Goal: Task Accomplishment & Management: Manage account settings

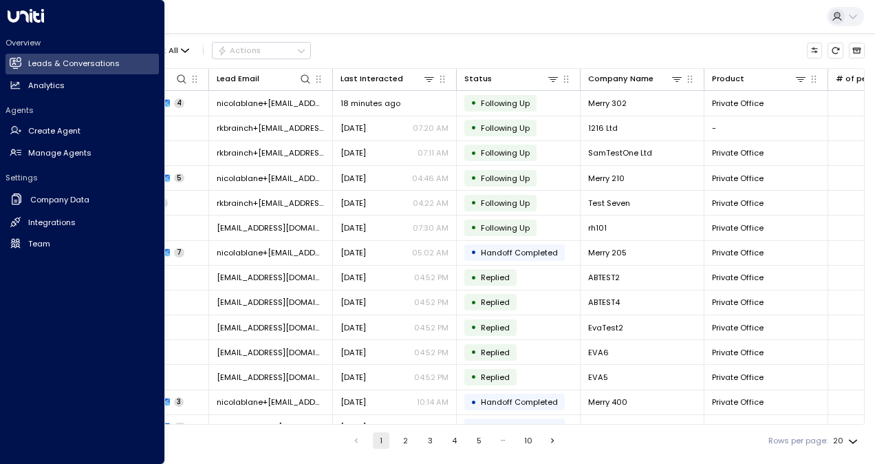
click at [19, 248] on icon at bounding box center [16, 243] width 12 height 12
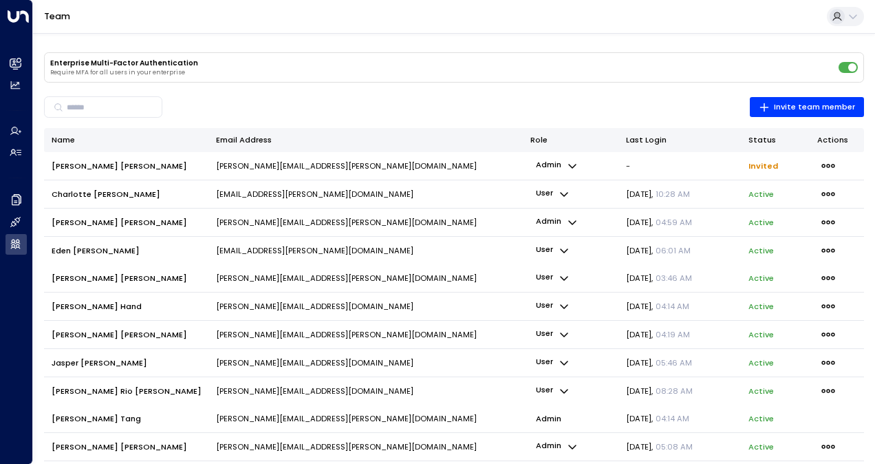
scroll to position [122, 0]
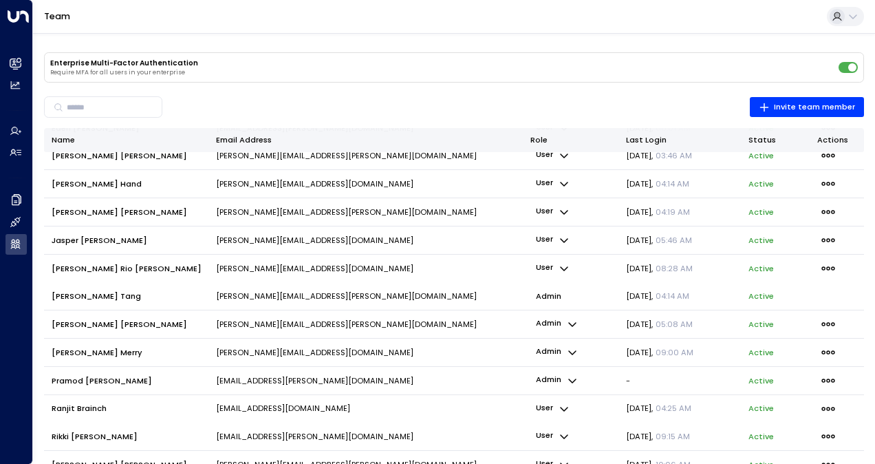
click at [822, 382] on icon "button" at bounding box center [827, 380] width 15 height 15
click at [640, 378] on div at bounding box center [437, 232] width 875 height 464
click at [563, 374] on p "admin" at bounding box center [556, 380] width 53 height 18
click at [652, 374] on div at bounding box center [437, 232] width 875 height 464
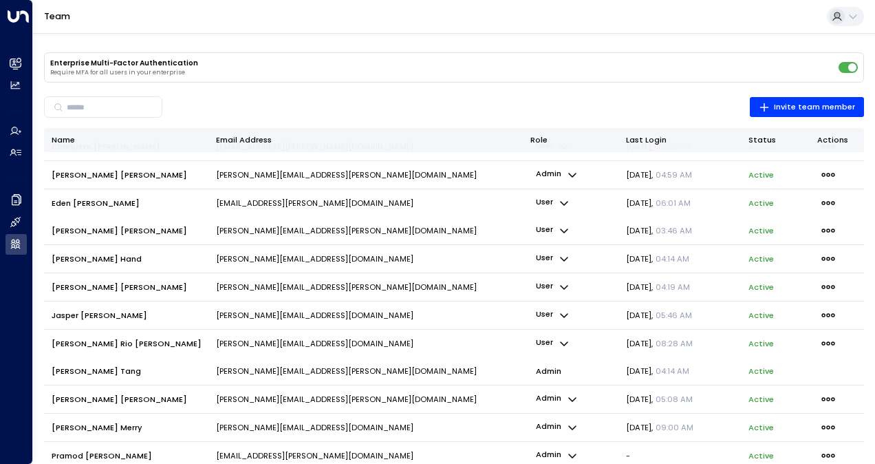
scroll to position [69, 0]
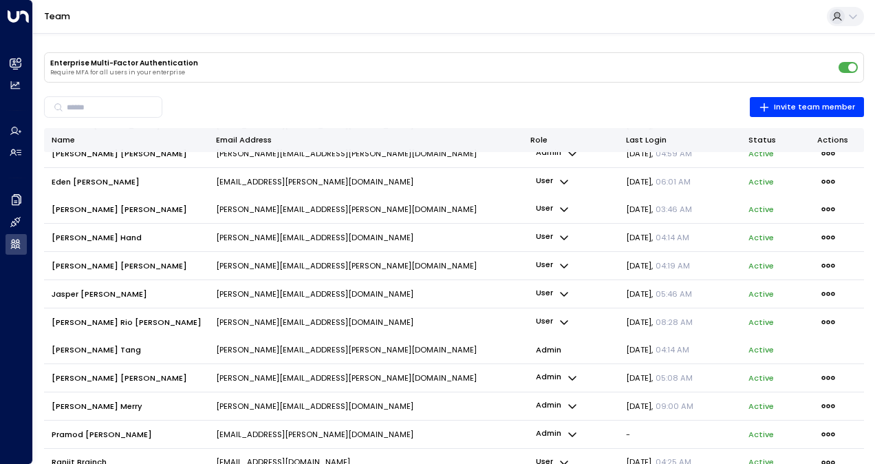
click at [831, 292] on icon "button" at bounding box center [827, 294] width 13 height 4
click at [364, 435] on div at bounding box center [437, 232] width 875 height 464
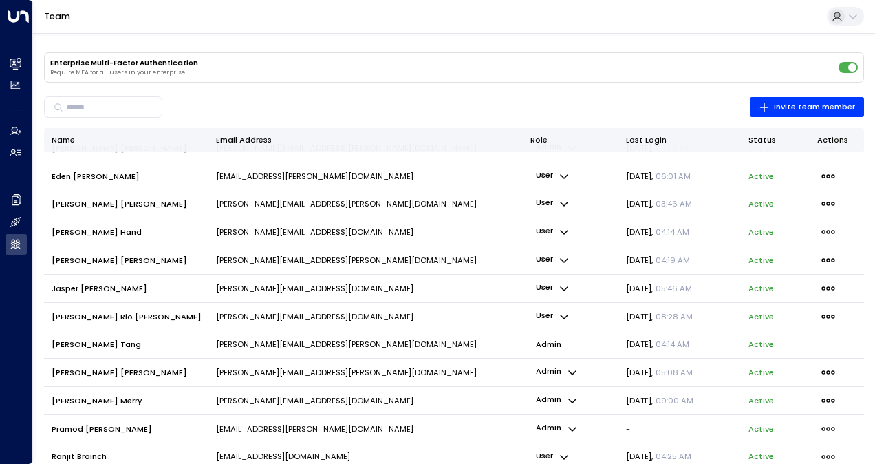
scroll to position [122, 0]
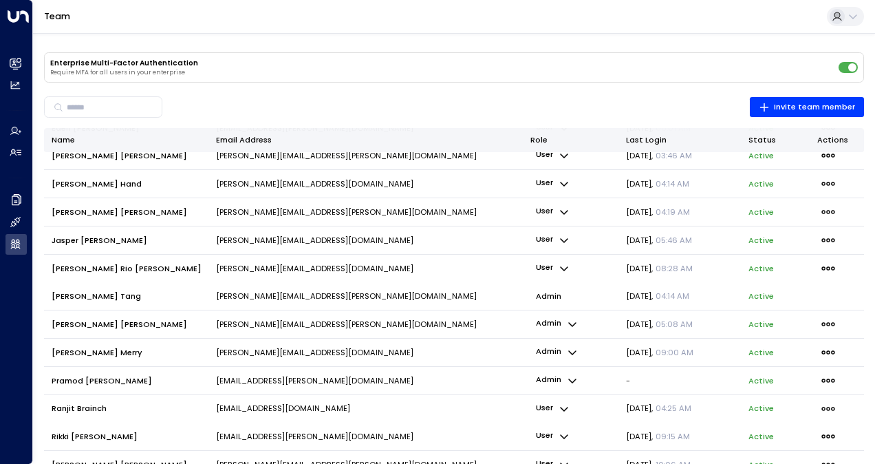
click at [825, 435] on icon "button" at bounding box center [827, 437] width 13 height 4
drag, startPoint x: 769, startPoint y: 431, endPoint x: 569, endPoint y: 467, distance: 203.4
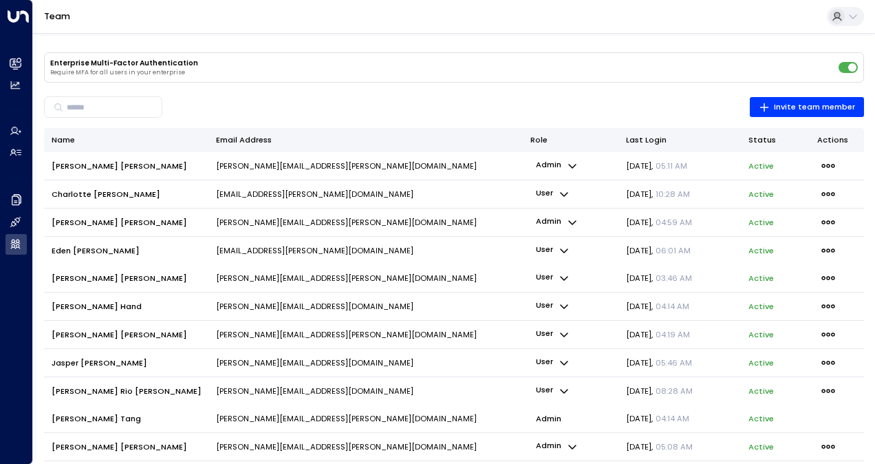
click at [830, 274] on icon "button" at bounding box center [827, 277] width 15 height 15
click at [747, 322] on span "Remove member" at bounding box center [758, 325] width 67 height 12
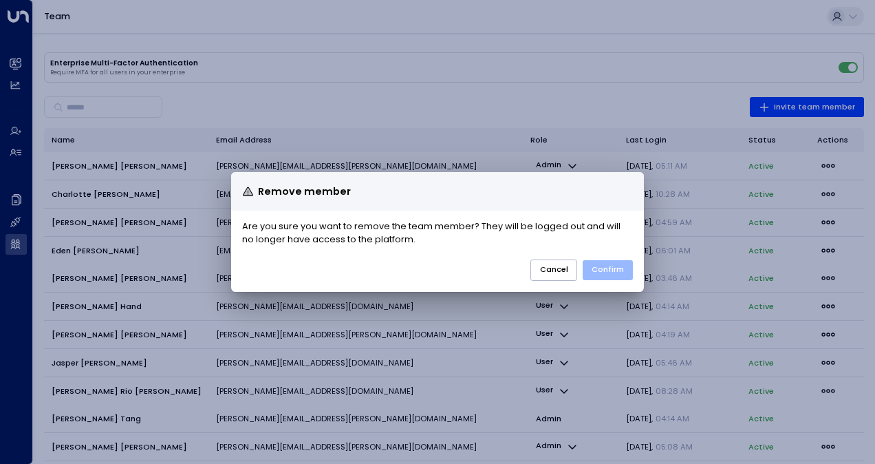
click at [609, 263] on button "Confirm" at bounding box center [607, 270] width 50 height 20
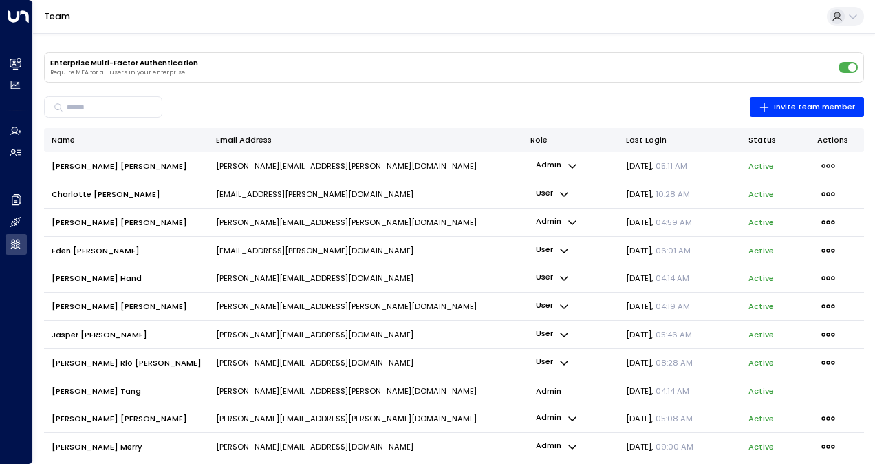
click at [831, 335] on icon "button" at bounding box center [827, 334] width 15 height 15
click at [825, 329] on icon "button" at bounding box center [827, 334] width 15 height 15
click at [121, 362] on div at bounding box center [437, 232] width 875 height 464
click at [829, 358] on icon "button" at bounding box center [827, 362] width 15 height 15
click at [740, 413] on span "Remove member" at bounding box center [758, 410] width 67 height 12
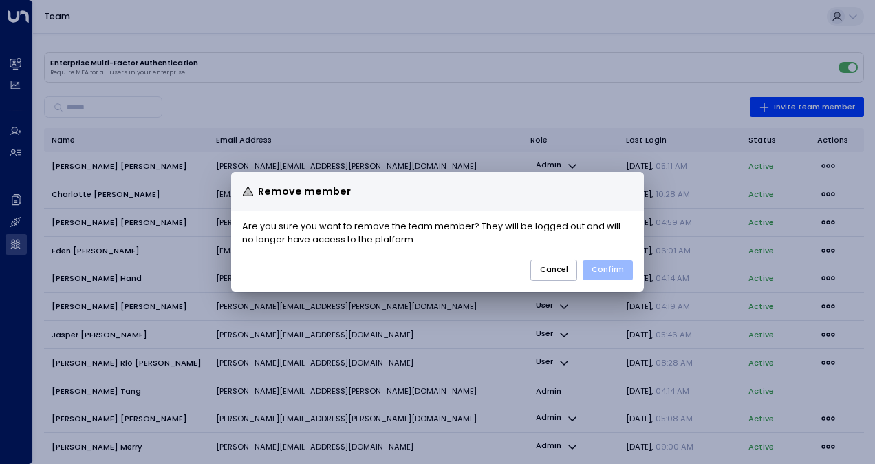
click at [608, 268] on button "Confirm" at bounding box center [607, 270] width 50 height 20
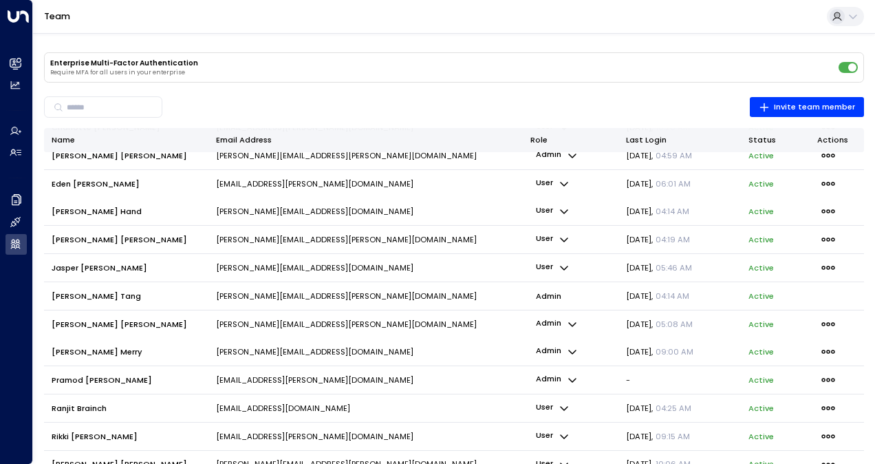
scroll to position [67, 0]
click at [567, 325] on icon "button" at bounding box center [572, 323] width 11 height 11
click at [490, 350] on div at bounding box center [437, 232] width 875 height 464
click at [560, 435] on icon "button" at bounding box center [564, 436] width 8 height 5
click at [483, 412] on div at bounding box center [437, 232] width 875 height 464
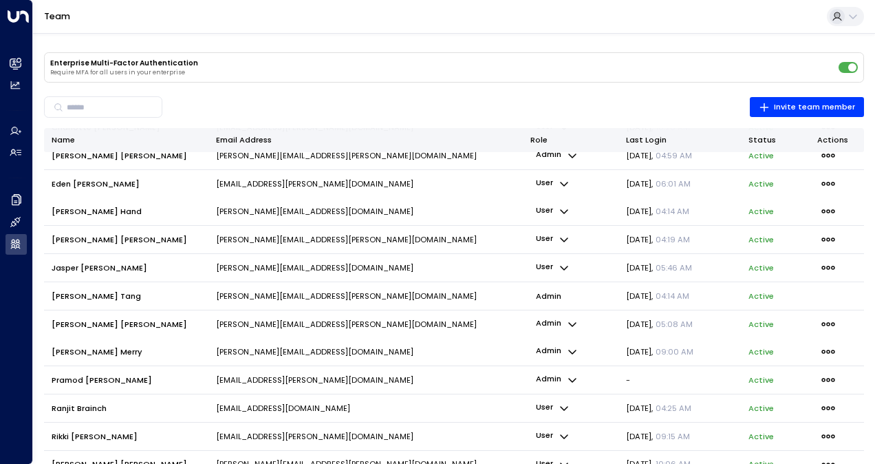
click at [556, 409] on p "user" at bounding box center [552, 408] width 45 height 18
click at [450, 405] on div at bounding box center [437, 232] width 875 height 464
click at [553, 384] on p "admin" at bounding box center [556, 380] width 53 height 18
click at [682, 363] on div at bounding box center [437, 232] width 875 height 464
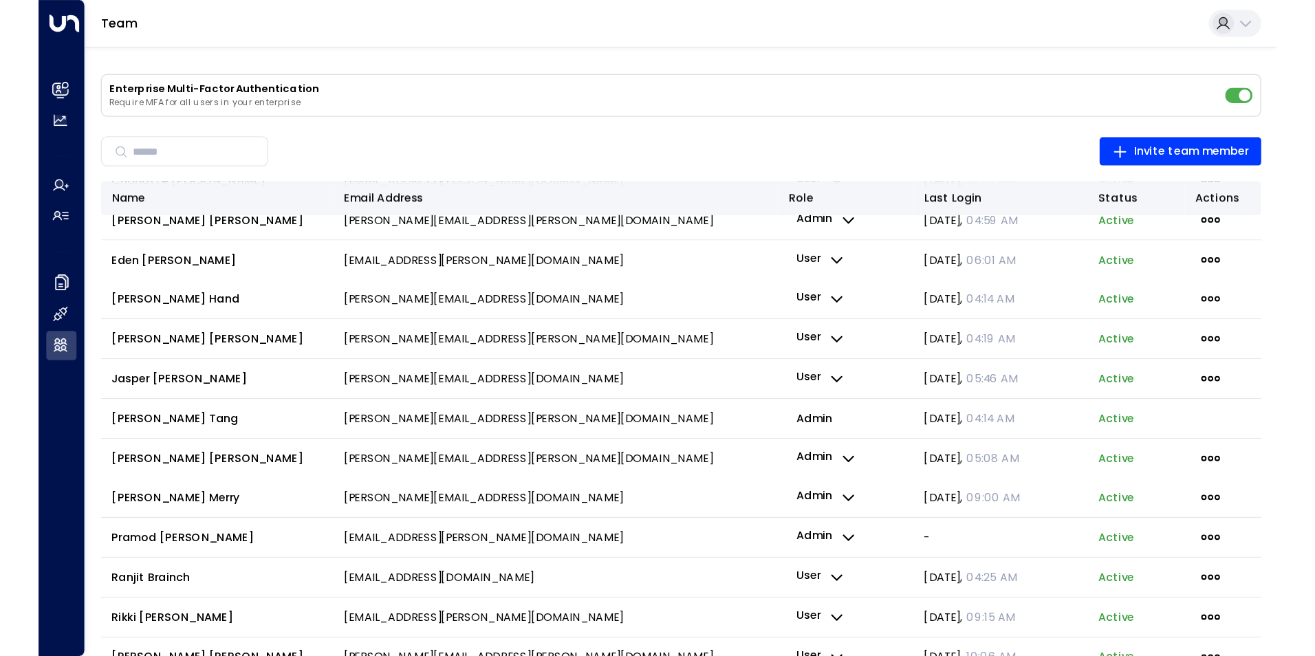
scroll to position [0, 0]
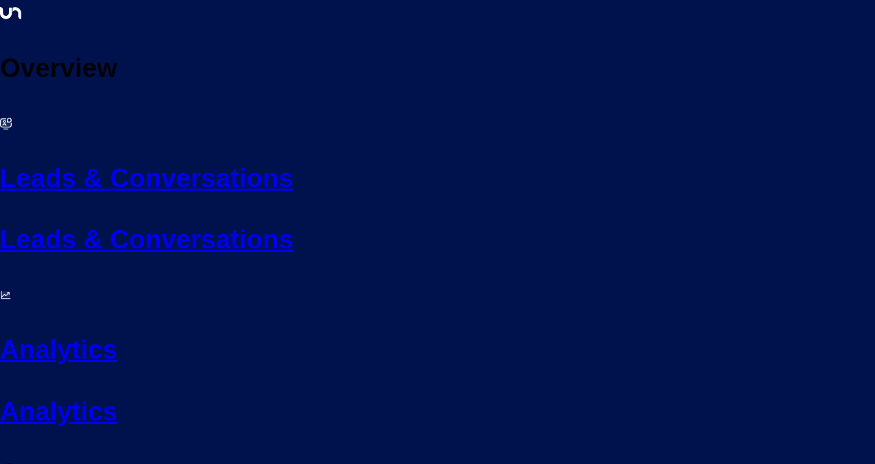
scroll to position [138, 0]
drag, startPoint x: 767, startPoint y: 424, endPoint x: 860, endPoint y: 374, distance: 105.5
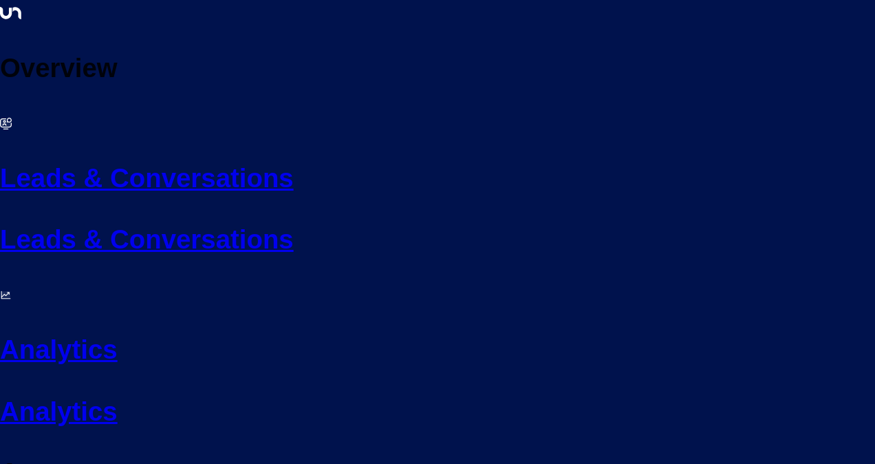
drag, startPoint x: 765, startPoint y: 421, endPoint x: 831, endPoint y: 375, distance: 80.5
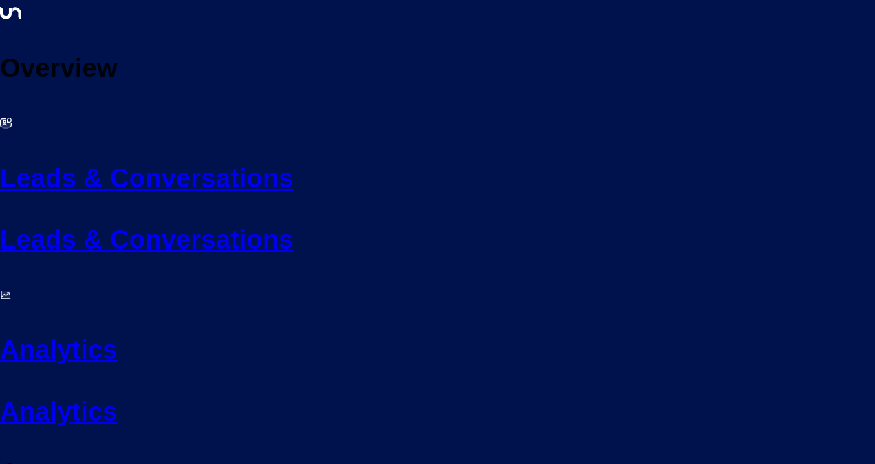
click at [747, 444] on span "Remove member" at bounding box center [779, 449] width 89 height 10
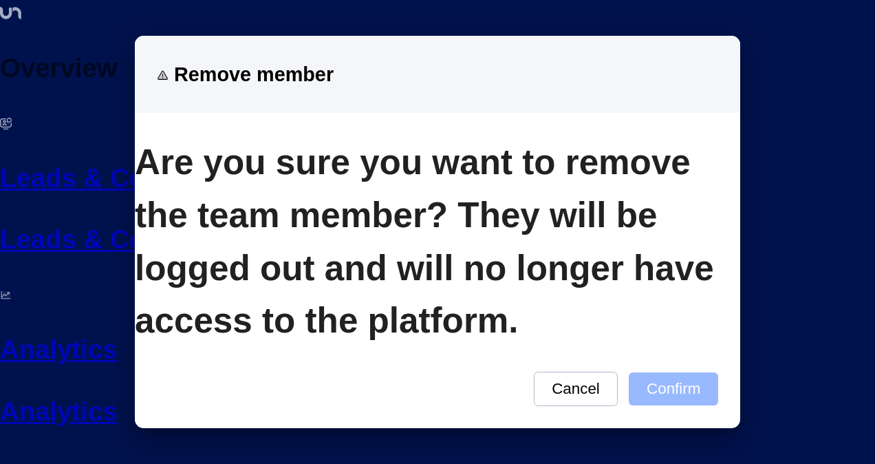
click at [629, 372] on button "Confirm" at bounding box center [673, 389] width 89 height 34
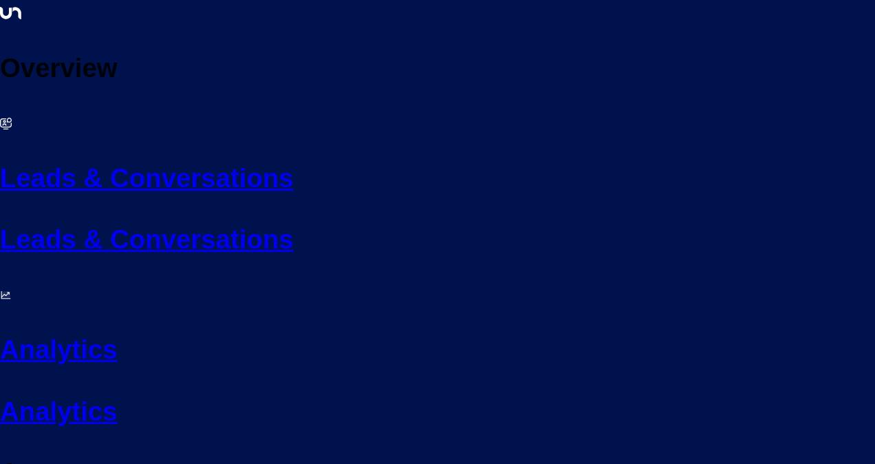
scroll to position [39, 0]
